Goal: Information Seeking & Learning: Learn about a topic

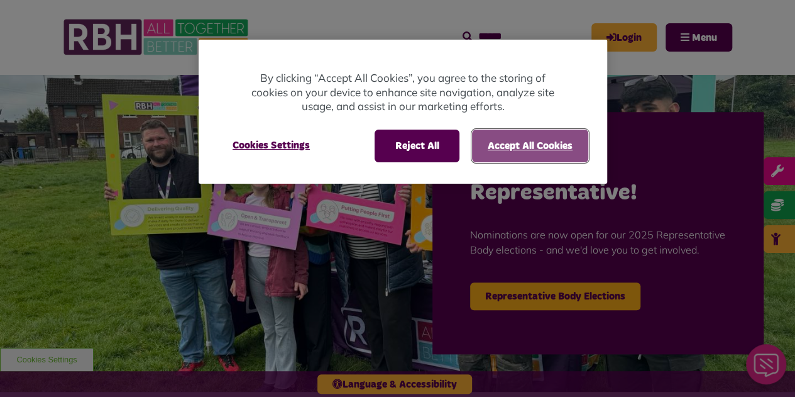
click at [532, 155] on button "Accept All Cookies" at bounding box center [530, 146] width 116 height 33
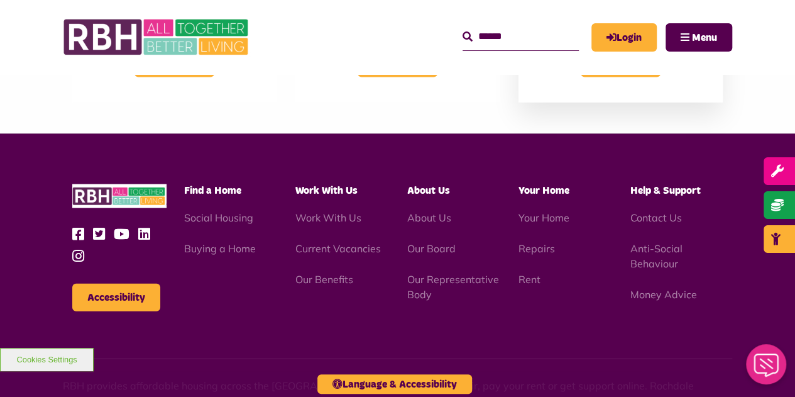
scroll to position [1258, 0]
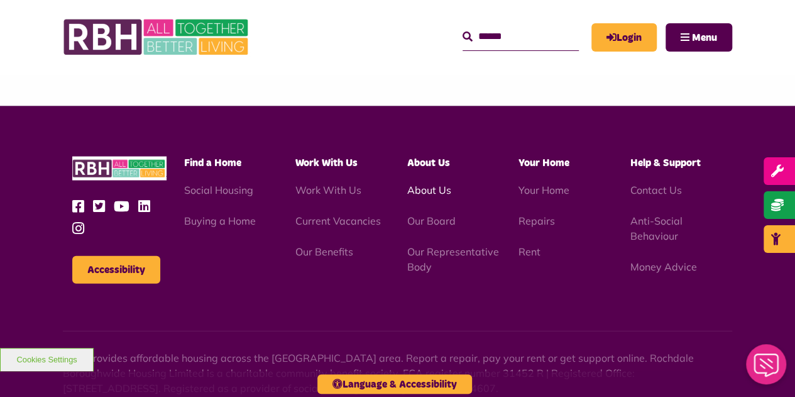
click at [427, 184] on link "About Us" at bounding box center [429, 190] width 44 height 13
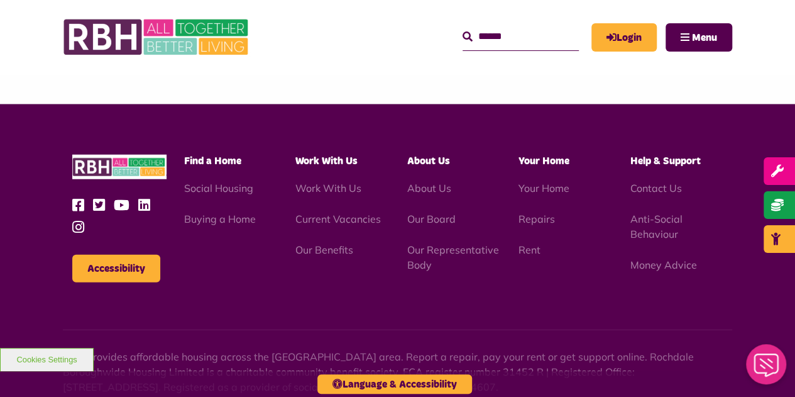
scroll to position [1572, 0]
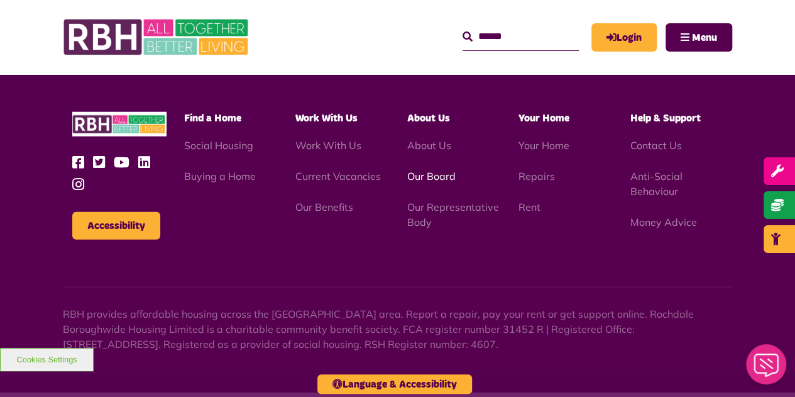
click at [423, 172] on link "Our Board" at bounding box center [431, 176] width 48 height 13
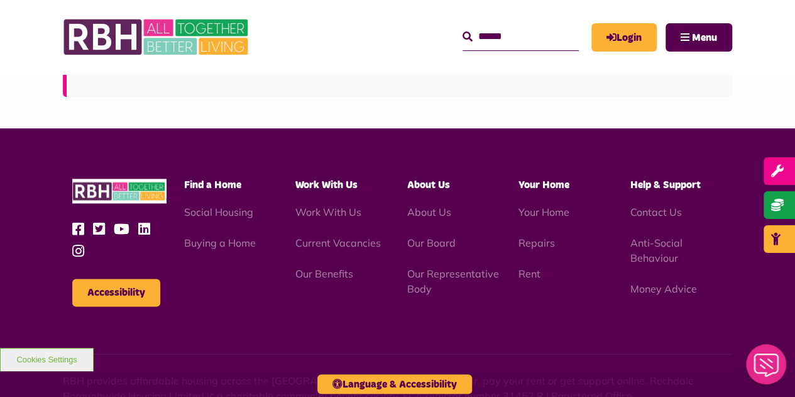
scroll to position [3144, 0]
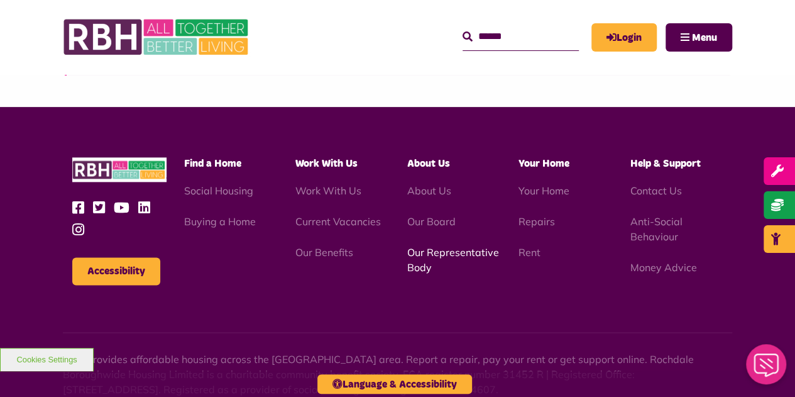
click at [435, 246] on link "Our Representative Body" at bounding box center [453, 260] width 92 height 28
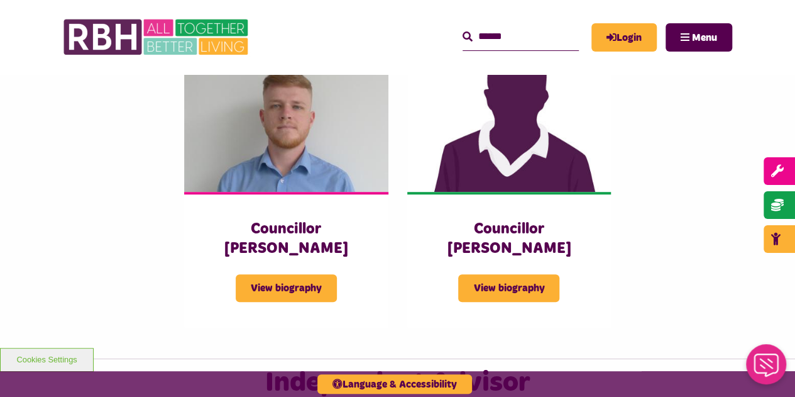
scroll to position [2767, 0]
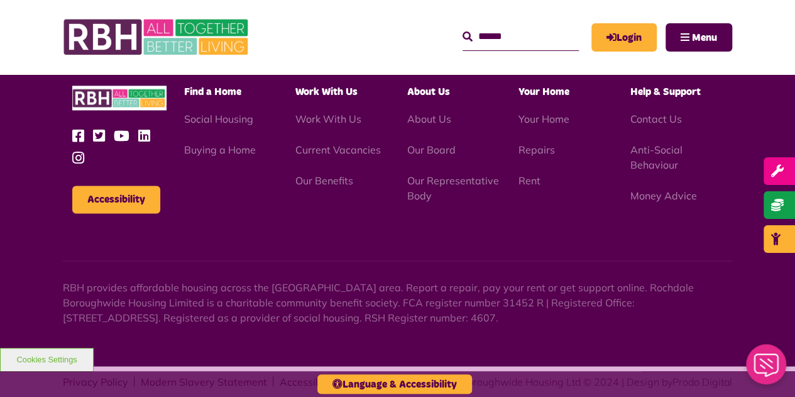
scroll to position [3217, 0]
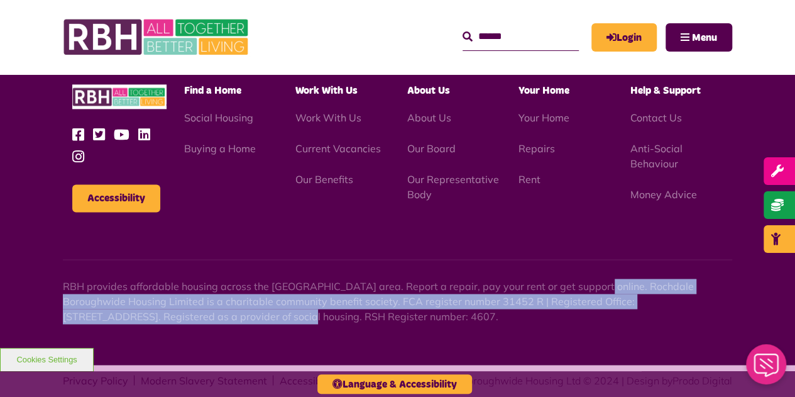
drag, startPoint x: 582, startPoint y: 266, endPoint x: 161, endPoint y: 297, distance: 422.5
click at [161, 297] on p "RBH provides affordable housing across the [GEOGRAPHIC_DATA] area. Report a rep…" at bounding box center [398, 301] width 670 height 45
copy p "Rochdale Boroughwide Housing Limited is a charitable community benefit society.…"
